Goal: Task Accomplishment & Management: Use online tool/utility

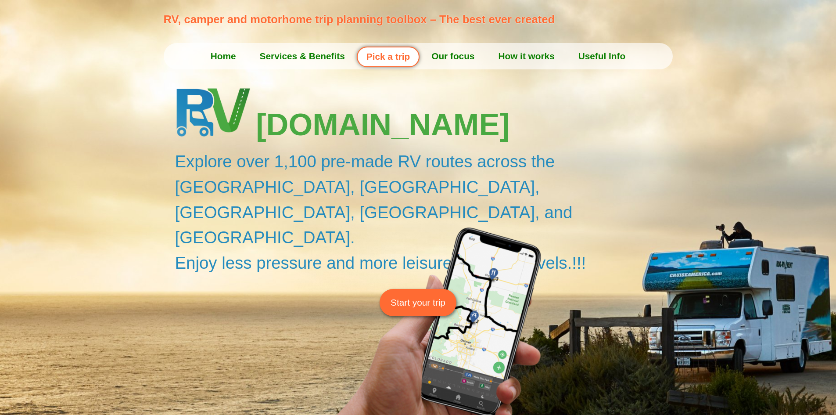
click at [421, 295] on span "Start your trip" at bounding box center [418, 302] width 55 height 14
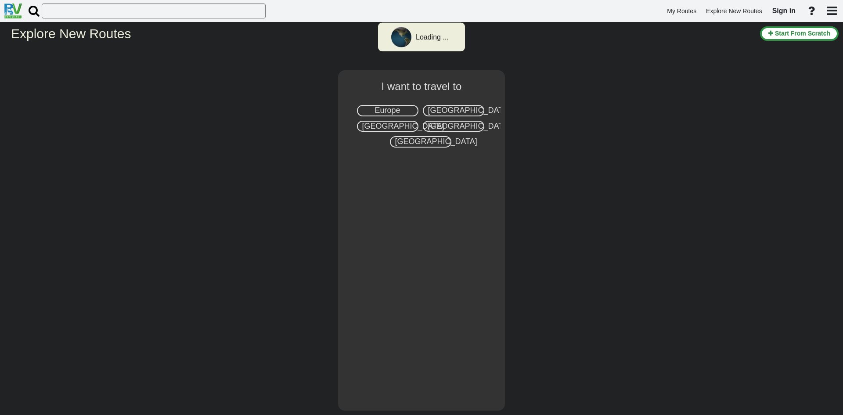
select select "number:2"
type input "Seattle"
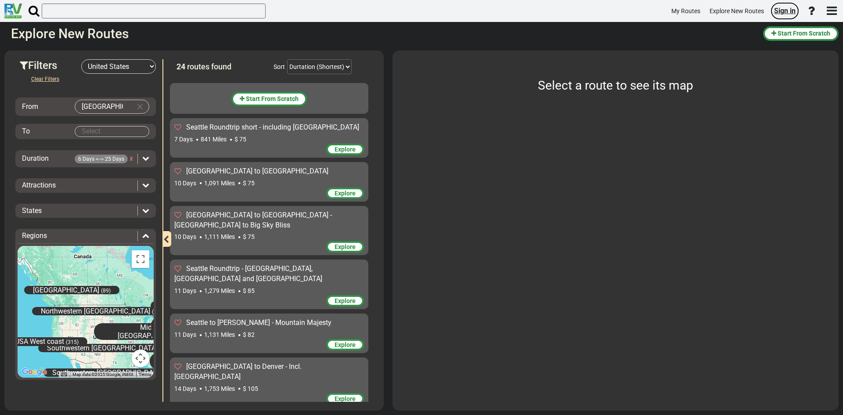
click at [784, 9] on span "Sign in" at bounding box center [785, 11] width 22 height 8
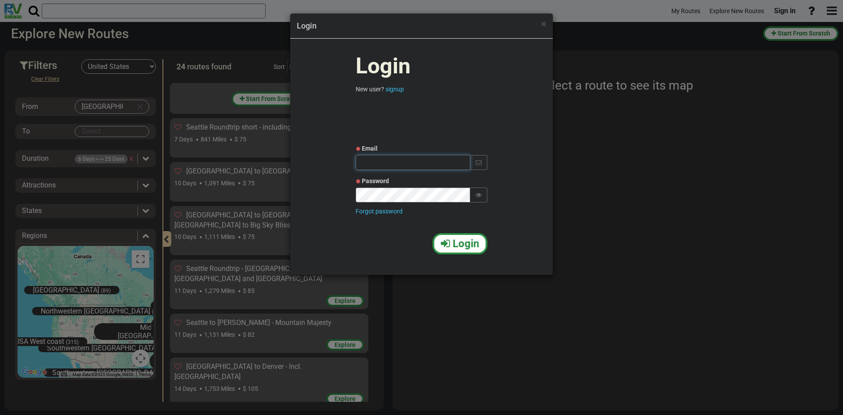
click at [408, 162] on input "text" at bounding box center [413, 162] width 115 height 15
type input "[EMAIL_ADDRESS][DOMAIN_NAME]"
click at [464, 246] on span "Login" at bounding box center [466, 243] width 26 height 12
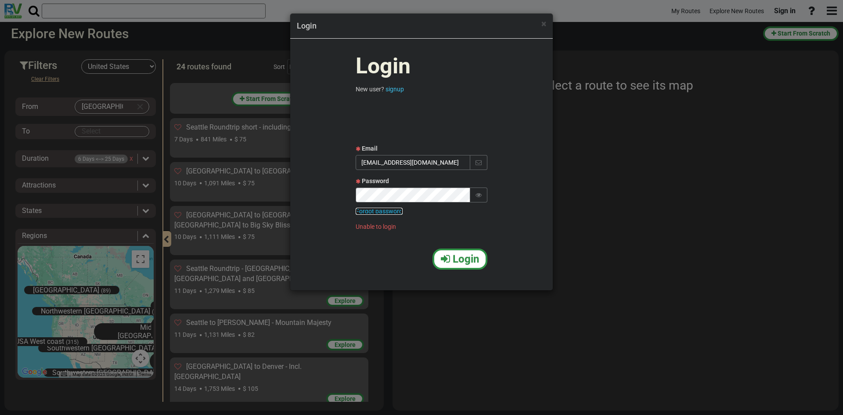
click at [393, 209] on link "Forgot password" at bounding box center [379, 211] width 47 height 7
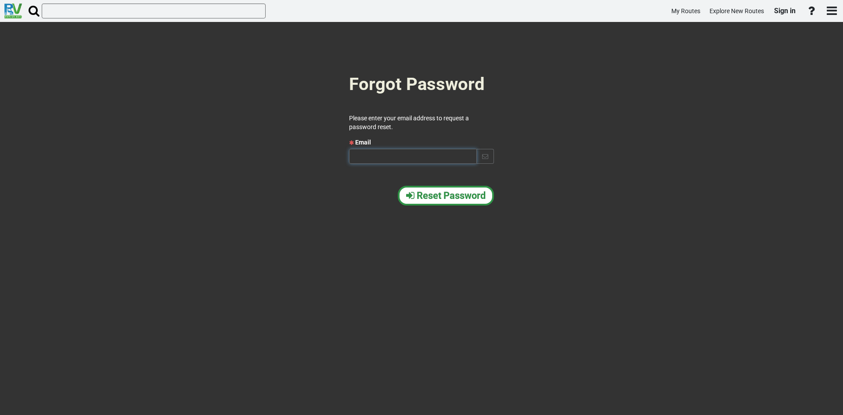
click at [415, 151] on input "text" at bounding box center [413, 156] width 128 height 15
type input "ssheffer@gmail.com"
click at [449, 192] on span "Reset Password" at bounding box center [451, 195] width 69 height 11
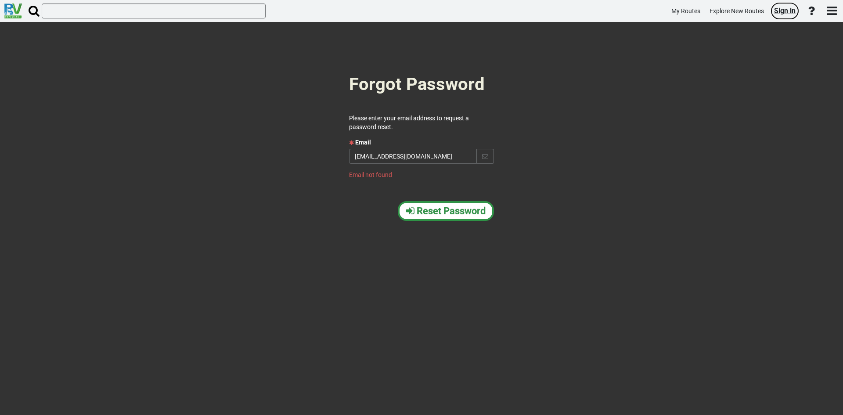
click at [778, 11] on span "Sign in" at bounding box center [785, 11] width 22 height 8
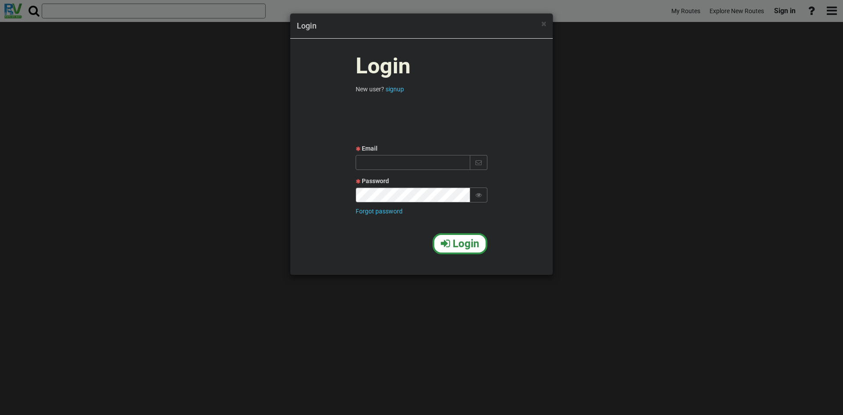
click at [609, 243] on div "× Login Login New user? signup Email Password Forgot password Login" at bounding box center [421, 207] width 843 height 415
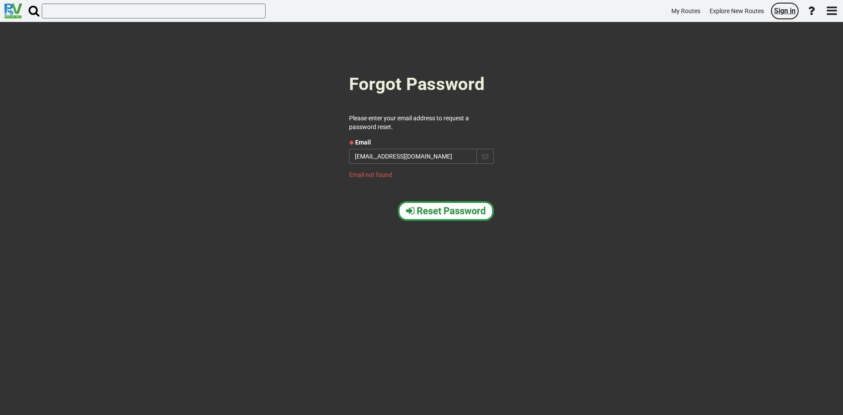
click at [784, 10] on span "Sign in" at bounding box center [785, 11] width 22 height 8
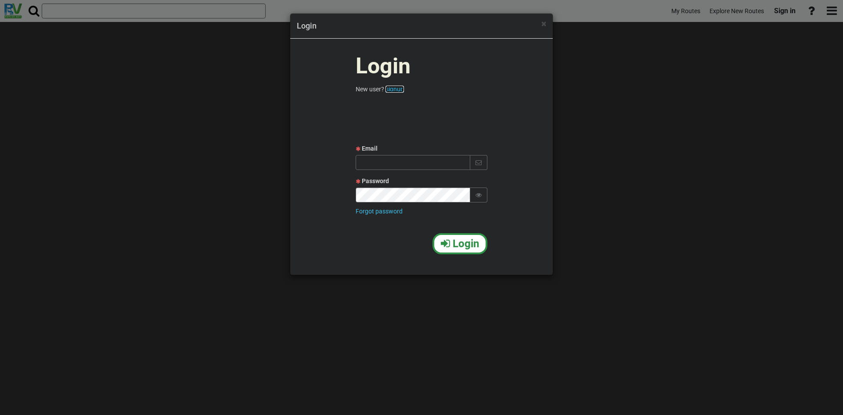
click at [397, 87] on link "signup" at bounding box center [394, 89] width 18 height 7
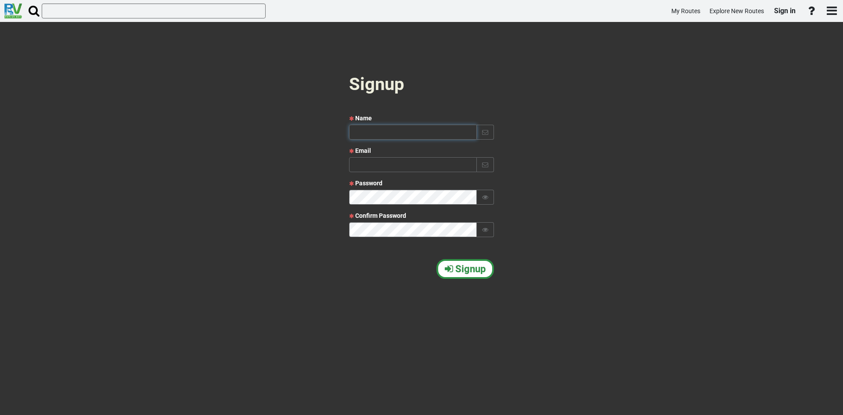
click at [370, 134] on input "text" at bounding box center [413, 132] width 128 height 15
click at [372, 132] on input "text" at bounding box center [413, 132] width 128 height 15
type input "S"
type input "Sharon"
click at [402, 167] on input "text" at bounding box center [413, 164] width 128 height 15
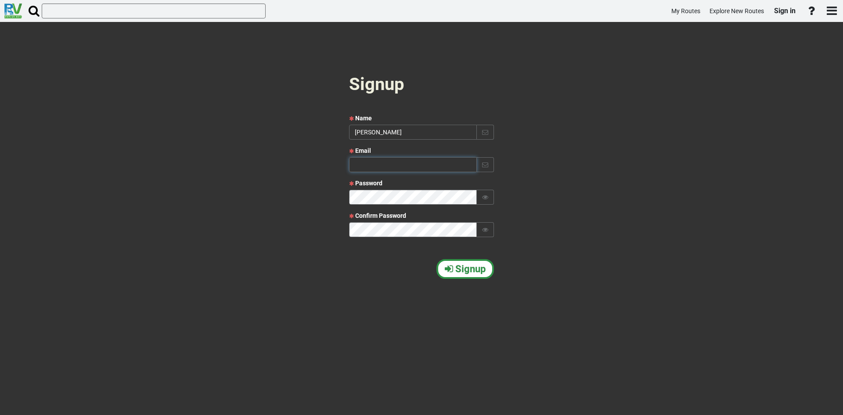
type input "ssheffer@gmail.com"
click at [486, 194] on icon at bounding box center [485, 197] width 6 height 6
click at [466, 265] on span "Signup" at bounding box center [470, 268] width 30 height 11
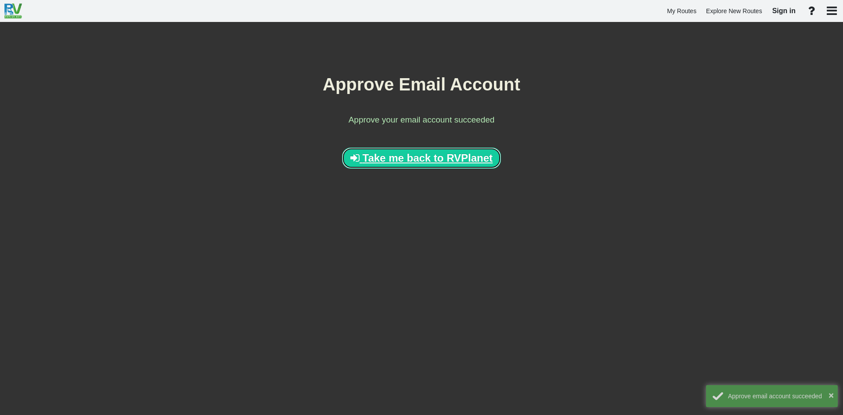
click at [410, 158] on span "Take me back to RVPlanet" at bounding box center [428, 158] width 130 height 12
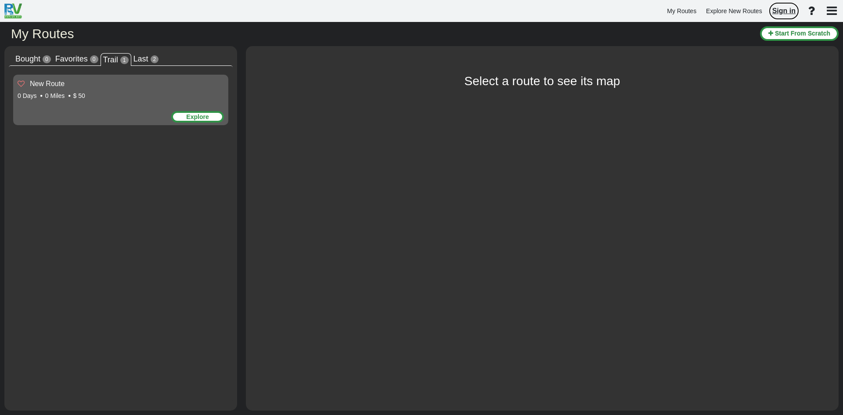
click at [787, 10] on span "Sign in" at bounding box center [783, 10] width 23 height 7
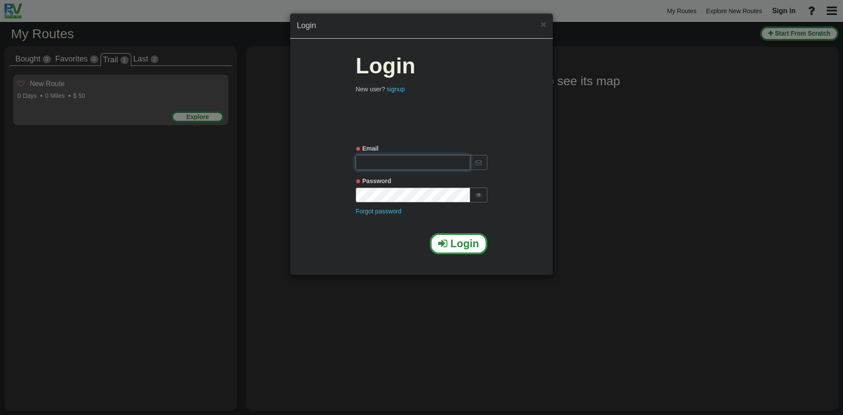
click at [397, 161] on input "text" at bounding box center [413, 162] width 115 height 15
type input "ssheffer@gmail.com"
click at [455, 243] on span "Login" at bounding box center [464, 243] width 29 height 12
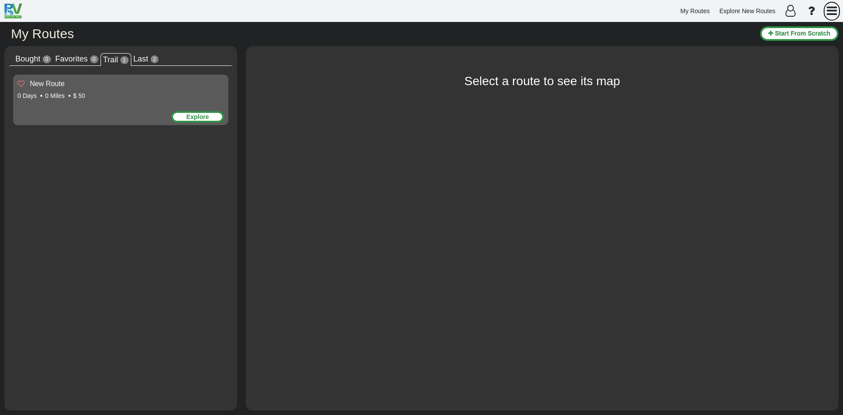
click at [836, 7] on icon "button" at bounding box center [832, 11] width 10 height 12
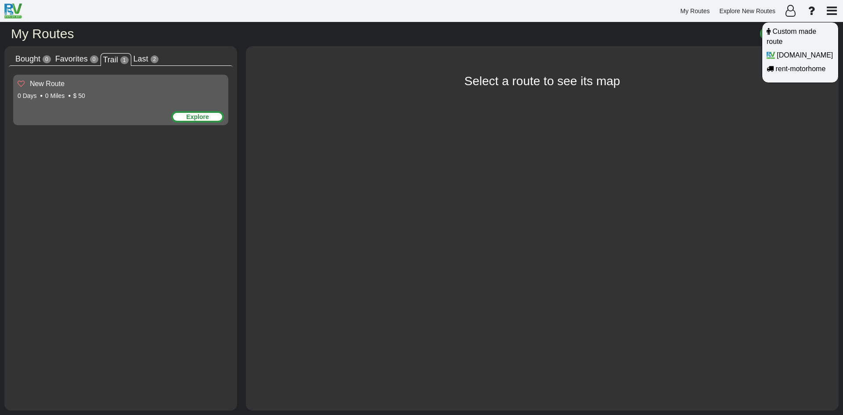
click at [791, 11] on div at bounding box center [421, 207] width 843 height 415
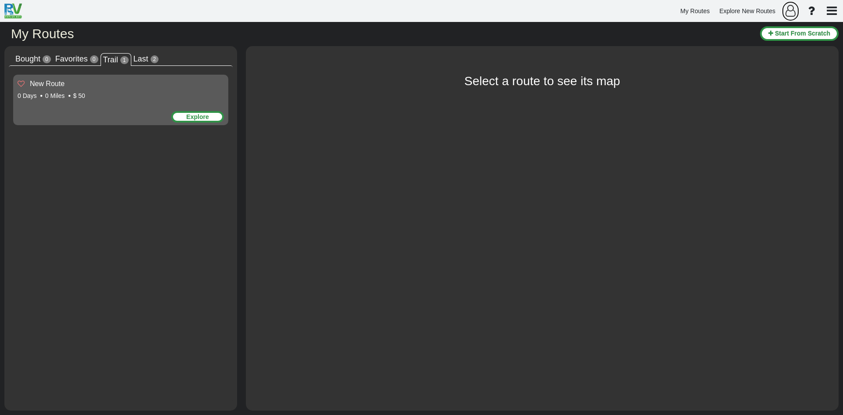
click at [791, 11] on icon "button" at bounding box center [790, 11] width 10 height 12
click at [797, 31] on span "User Info" at bounding box center [788, 31] width 29 height 7
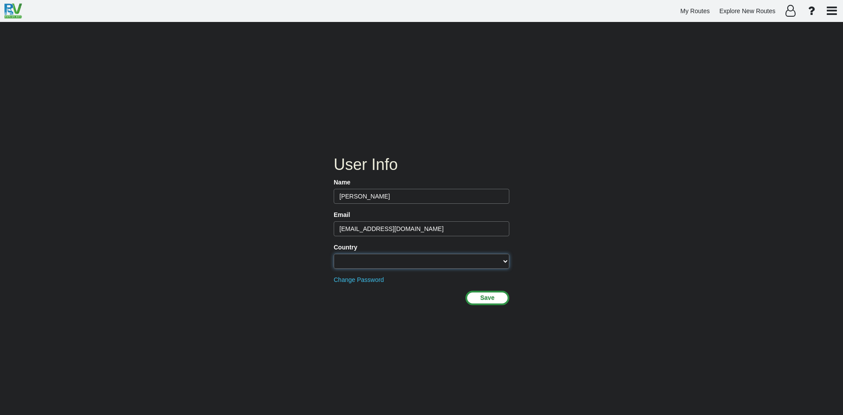
click at [371, 262] on select "Afghanistan Albania Algeria American Samoa Andorra Angola Anguilla Antigua & Ba…" at bounding box center [422, 261] width 176 height 15
select select "string:IL"
click at [334, 254] on select "Afghanistan Albania Algeria American Samoa Andorra Angola Anguilla Antigua & Ba…" at bounding box center [422, 261] width 176 height 15
click at [485, 299] on button "Save" at bounding box center [487, 298] width 44 height 14
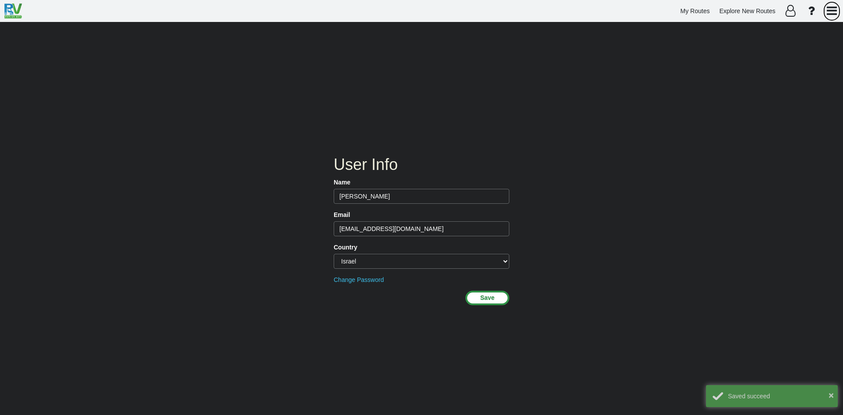
click at [830, 10] on icon "button" at bounding box center [832, 11] width 10 height 12
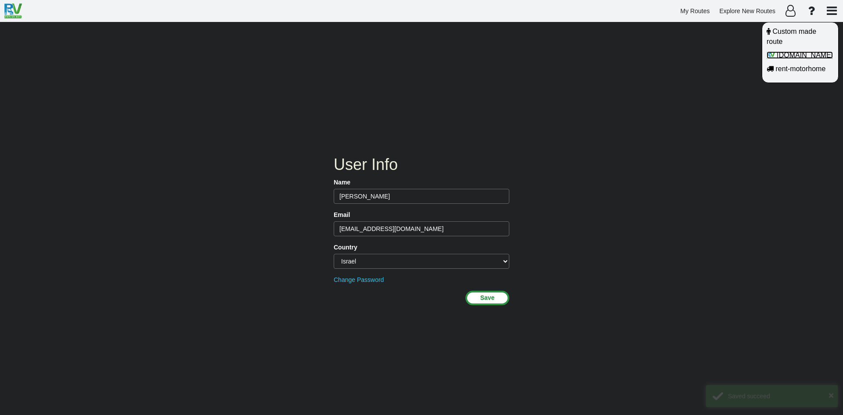
click at [795, 54] on span "[DOMAIN_NAME]" at bounding box center [805, 54] width 56 height 7
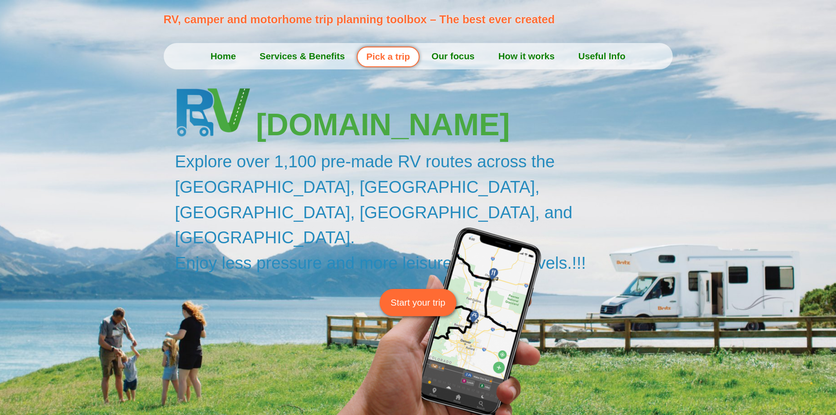
click at [226, 57] on link "Home" at bounding box center [223, 56] width 49 height 22
click at [219, 57] on link "Home" at bounding box center [223, 56] width 49 height 22
click at [420, 295] on span "Start your trip" at bounding box center [418, 302] width 55 height 14
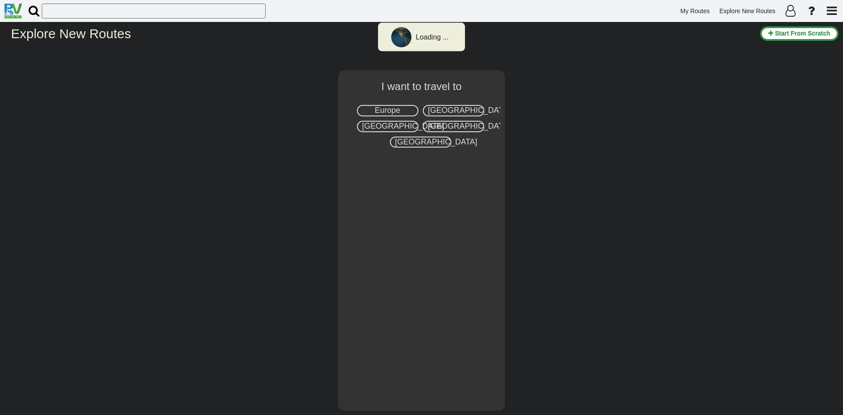
select select "number:2"
type input "[GEOGRAPHIC_DATA]"
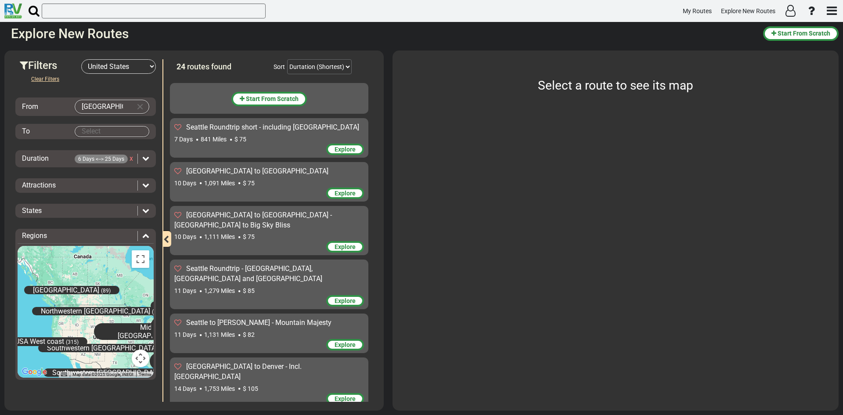
click at [106, 133] on body "My Routes Explore New Routes × Name Email" at bounding box center [421, 207] width 843 height 415
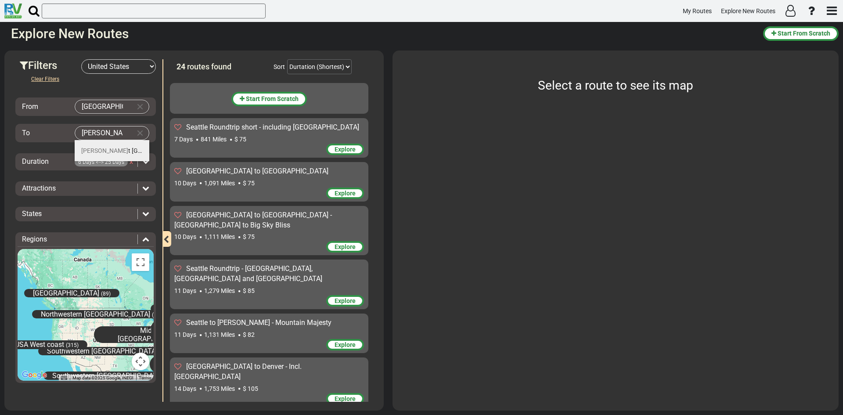
click at [110, 149] on span "[PERSON_NAME][GEOGRAPHIC_DATA]" at bounding box center [136, 150] width 110 height 7
type input "[GEOGRAPHIC_DATA]"
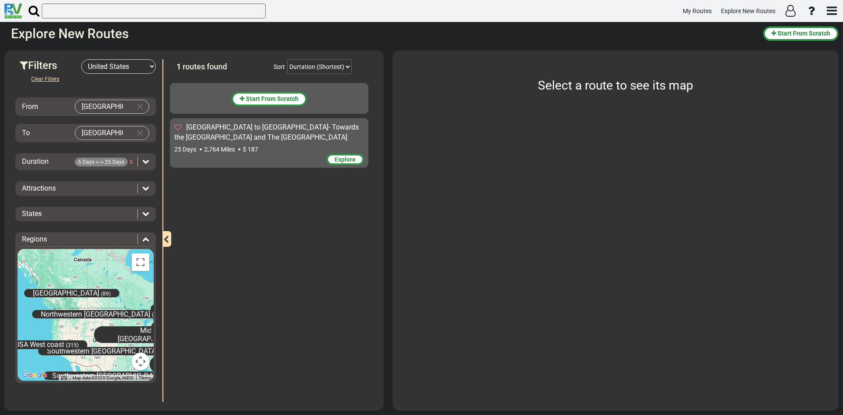
click at [107, 162] on span "6 Days <--> 25 Days" at bounding box center [101, 162] width 53 height 9
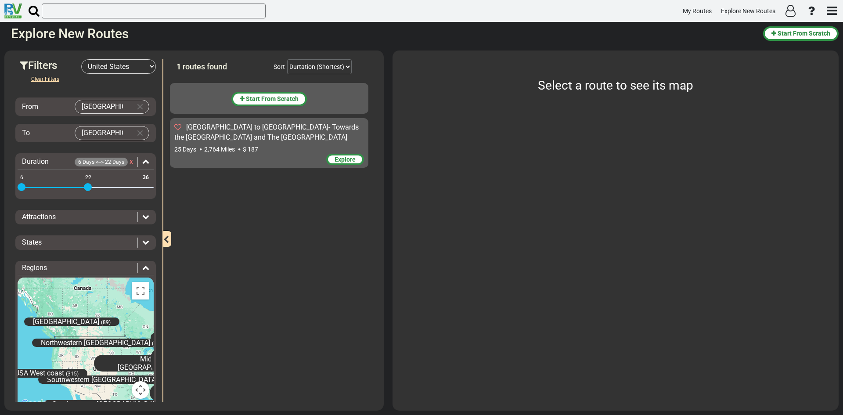
drag, startPoint x: 101, startPoint y: 185, endPoint x: 88, endPoint y: 189, distance: 14.1
click at [88, 189] on span at bounding box center [88, 187] width 8 height 8
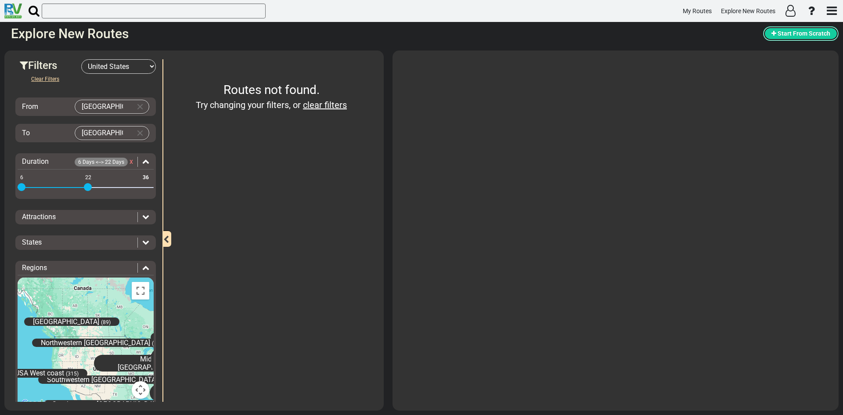
click at [788, 33] on span "Start From Scratch" at bounding box center [803, 33] width 53 height 7
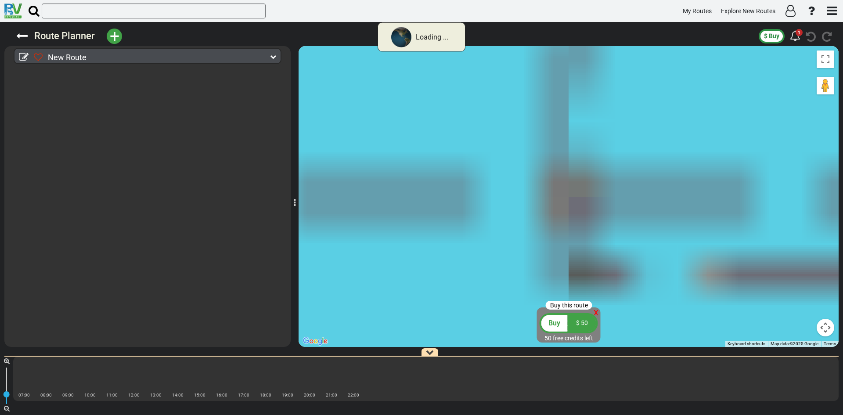
click at [103, 55] on div "New Route" at bounding box center [150, 57] width 232 height 13
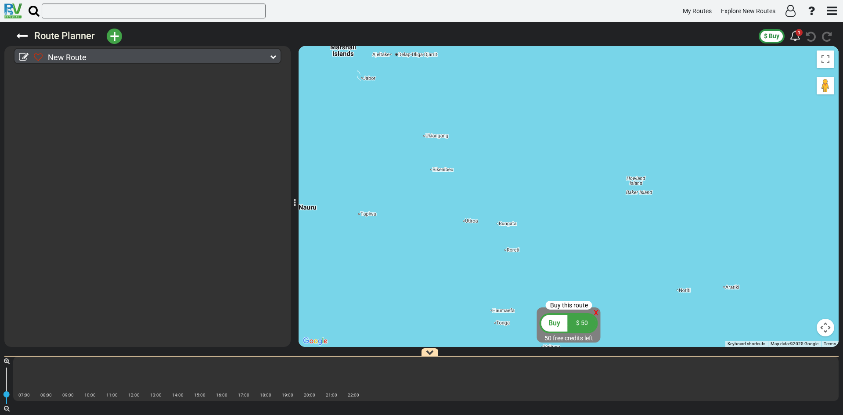
click at [274, 55] on icon at bounding box center [273, 57] width 6 height 6
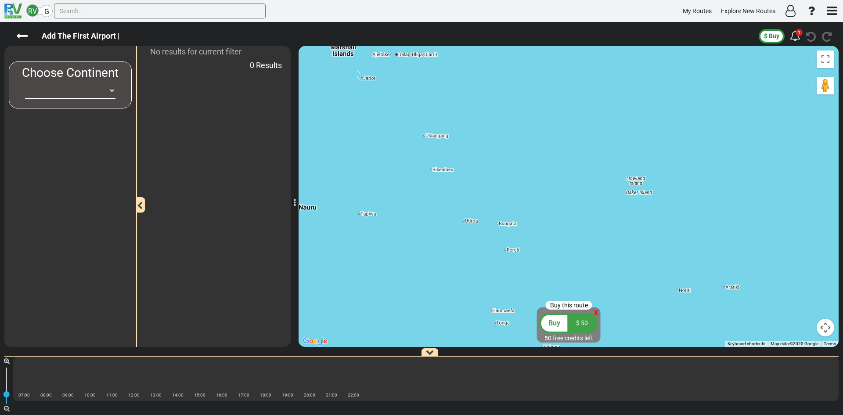
click at [113, 90] on select "[GEOGRAPHIC_DATA] [GEOGRAPHIC_DATA] [GEOGRAPHIC_DATA] [GEOGRAPHIC_DATA] [GEOGRA…" at bounding box center [70, 91] width 90 height 16
select select "number:2"
click at [25, 83] on select "[GEOGRAPHIC_DATA] [GEOGRAPHIC_DATA] [GEOGRAPHIC_DATA] [GEOGRAPHIC_DATA] [GEOGRA…" at bounding box center [70, 91] width 90 height 16
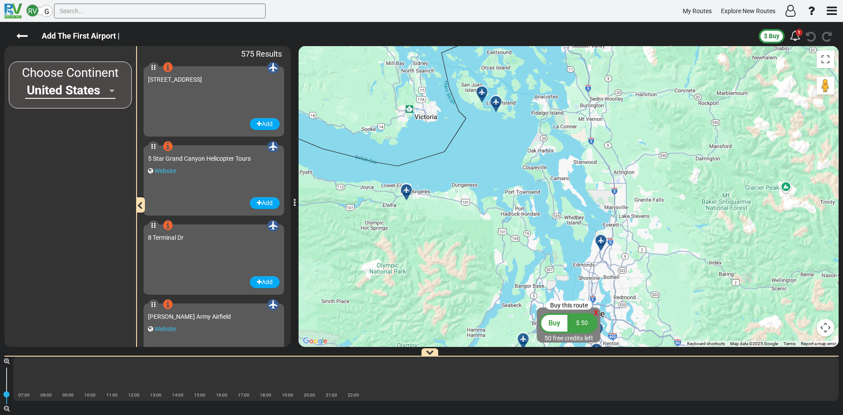
drag, startPoint x: 627, startPoint y: 242, endPoint x: 560, endPoint y: 241, distance: 67.2
click at [560, 241] on div "To activate drag with keyboard, press Alt + Enter. Once in keyboard drag state,…" at bounding box center [569, 196] width 540 height 301
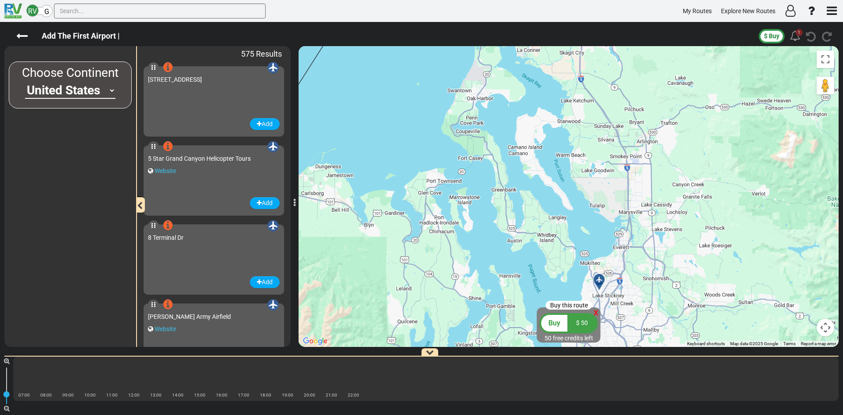
click at [795, 34] on icon at bounding box center [795, 35] width 11 height 11
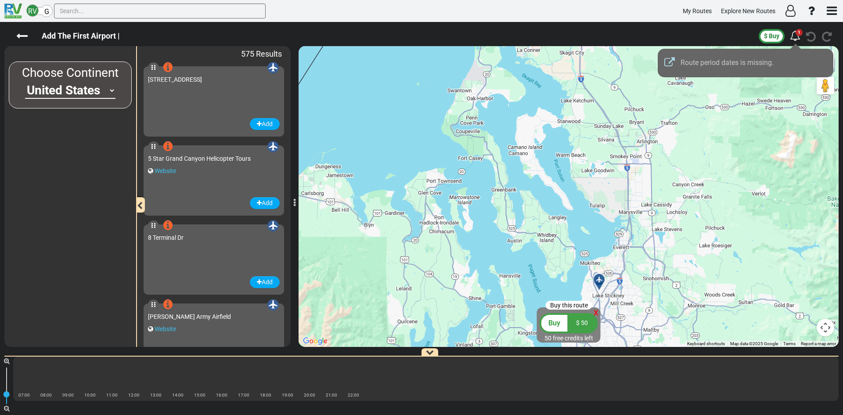
click at [727, 68] on div "Route period dates is missing." at bounding box center [754, 63] width 148 height 10
click at [94, 137] on div at bounding box center [421, 207] width 843 height 415
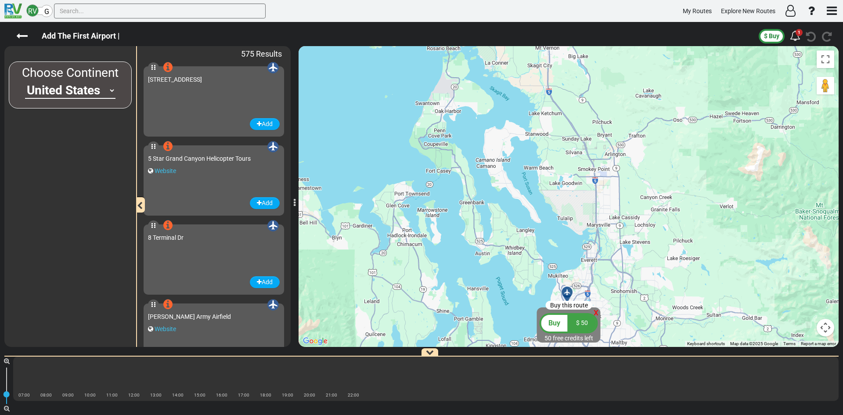
click at [567, 293] on div at bounding box center [570, 296] width 14 height 14
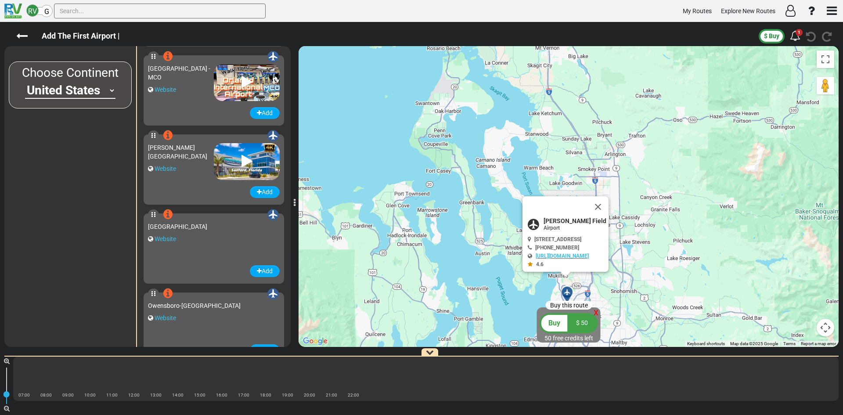
scroll to position [32080, 0]
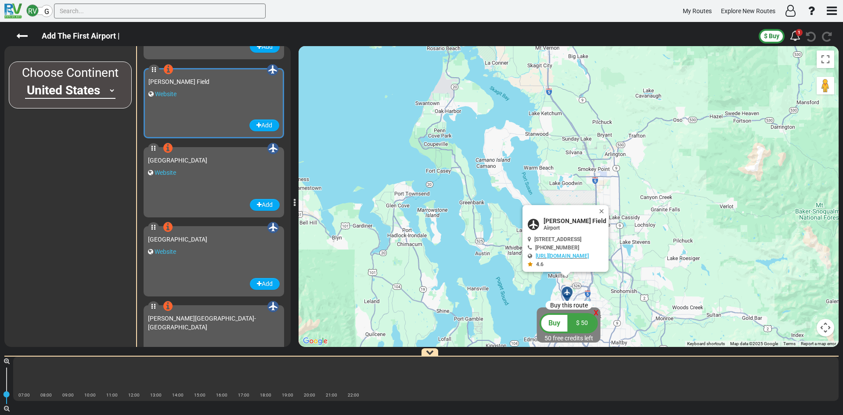
click at [71, 32] on label "Add The First Airport |" at bounding box center [81, 36] width 96 height 15
click at [23, 34] on icon at bounding box center [21, 35] width 11 height 11
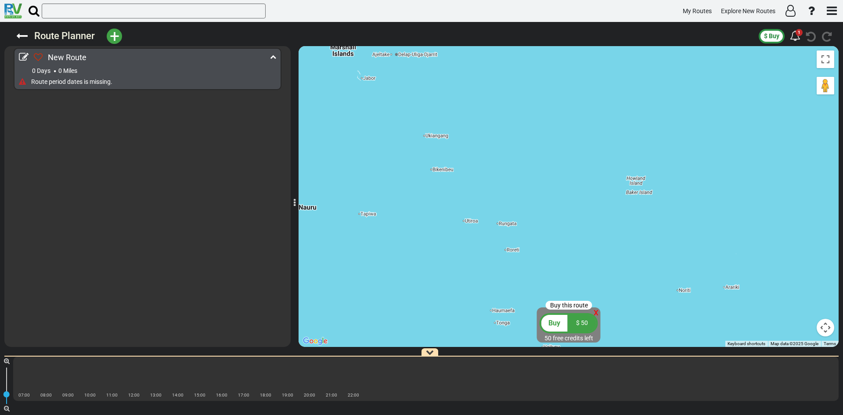
click at [112, 36] on span "+" at bounding box center [115, 36] width 10 height 20
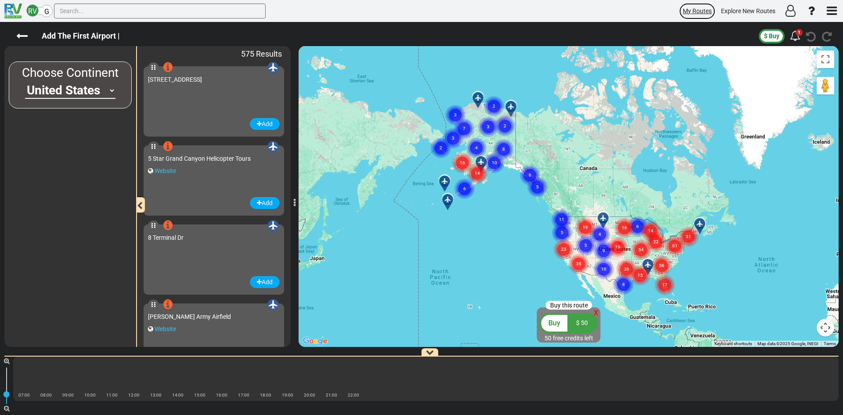
click at [695, 7] on span "My Routes" at bounding box center [697, 10] width 29 height 7
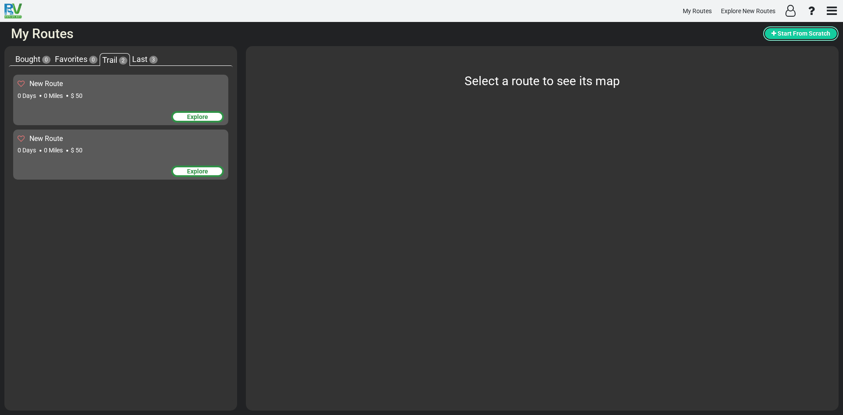
click at [801, 32] on span "Start From Scratch" at bounding box center [803, 33] width 53 height 7
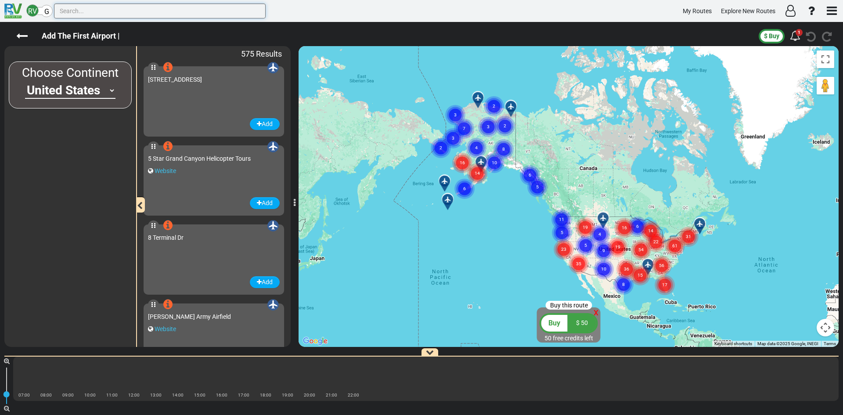
click at [105, 11] on input "text" at bounding box center [160, 11] width 212 height 15
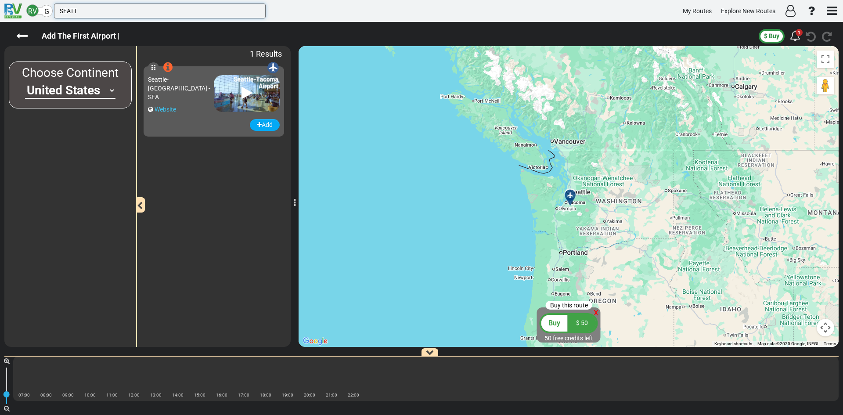
type input "SEATT"
click at [571, 194] on div at bounding box center [573, 199] width 14 height 14
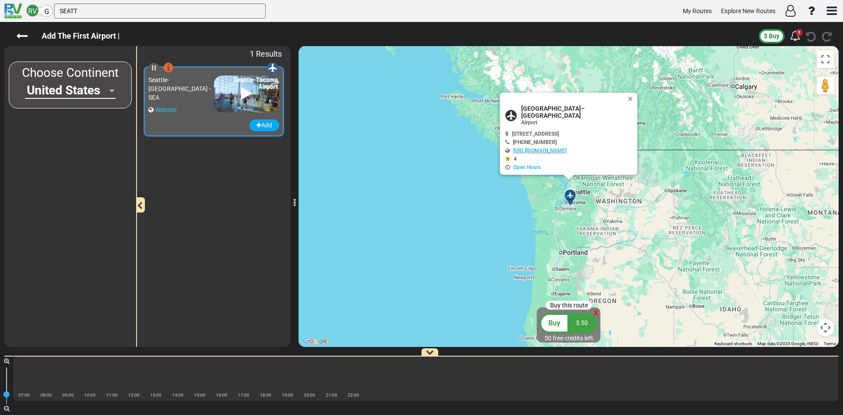
click at [209, 185] on div "1 Results Website" at bounding box center [213, 196] width 155 height 301
click at [266, 125] on button "Add" at bounding box center [264, 125] width 30 height 12
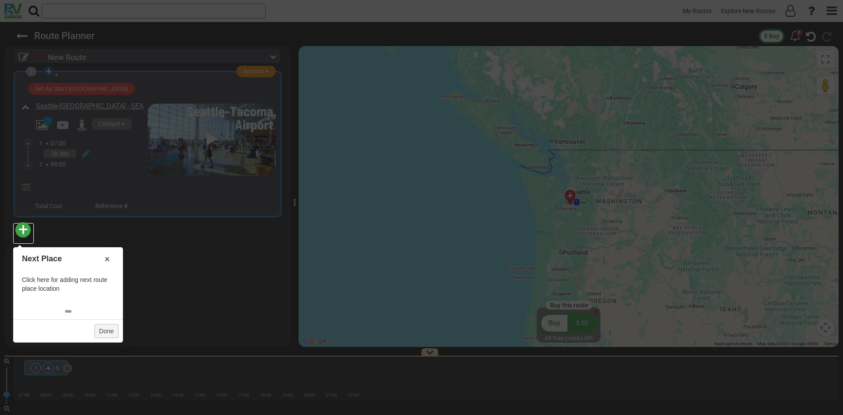
click at [680, 18] on div at bounding box center [421, 207] width 843 height 415
click at [107, 259] on link "×" at bounding box center [107, 259] width 14 height 15
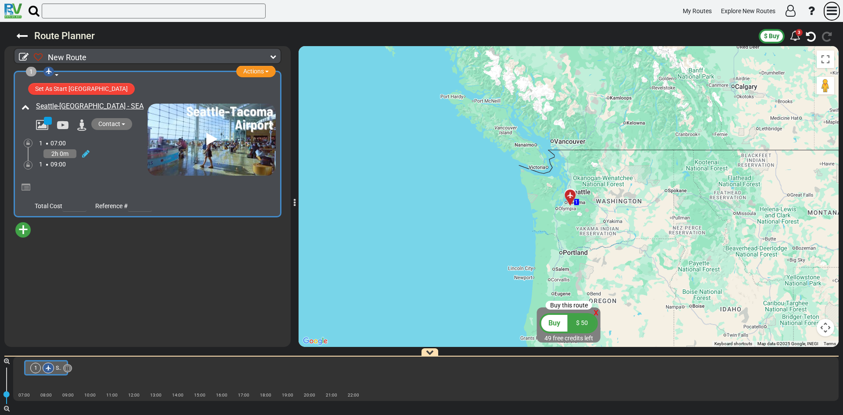
click at [832, 9] on icon "button" at bounding box center [832, 11] width 10 height 12
